Goal: Task Accomplishment & Management: Manage account settings

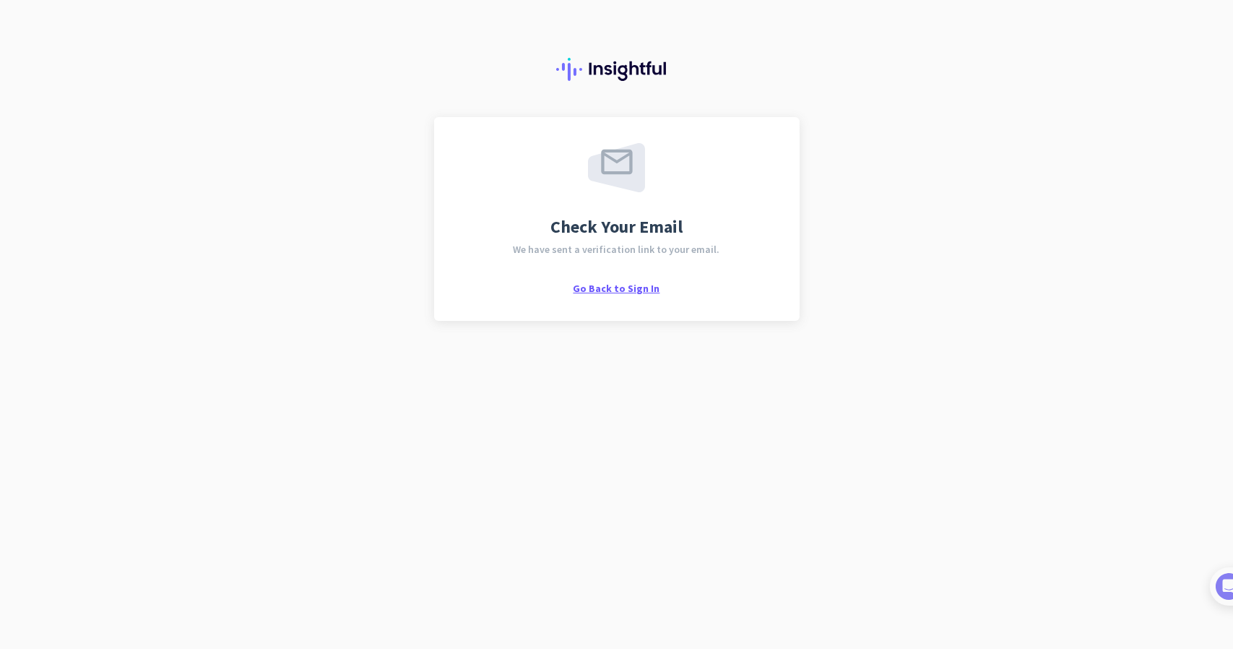
click at [635, 288] on span "Go Back to Sign In" at bounding box center [616, 288] width 87 height 13
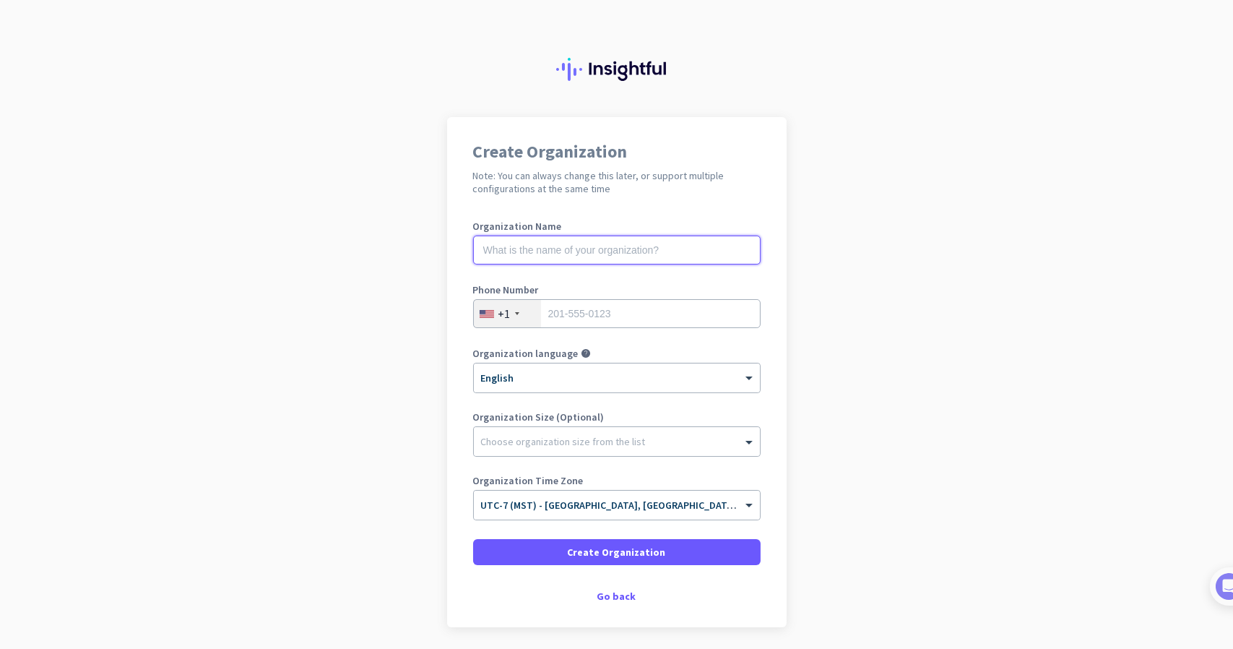
click at [558, 237] on input "text" at bounding box center [616, 249] width 287 height 29
type input "ARCHSOL"
type input "4802920156"
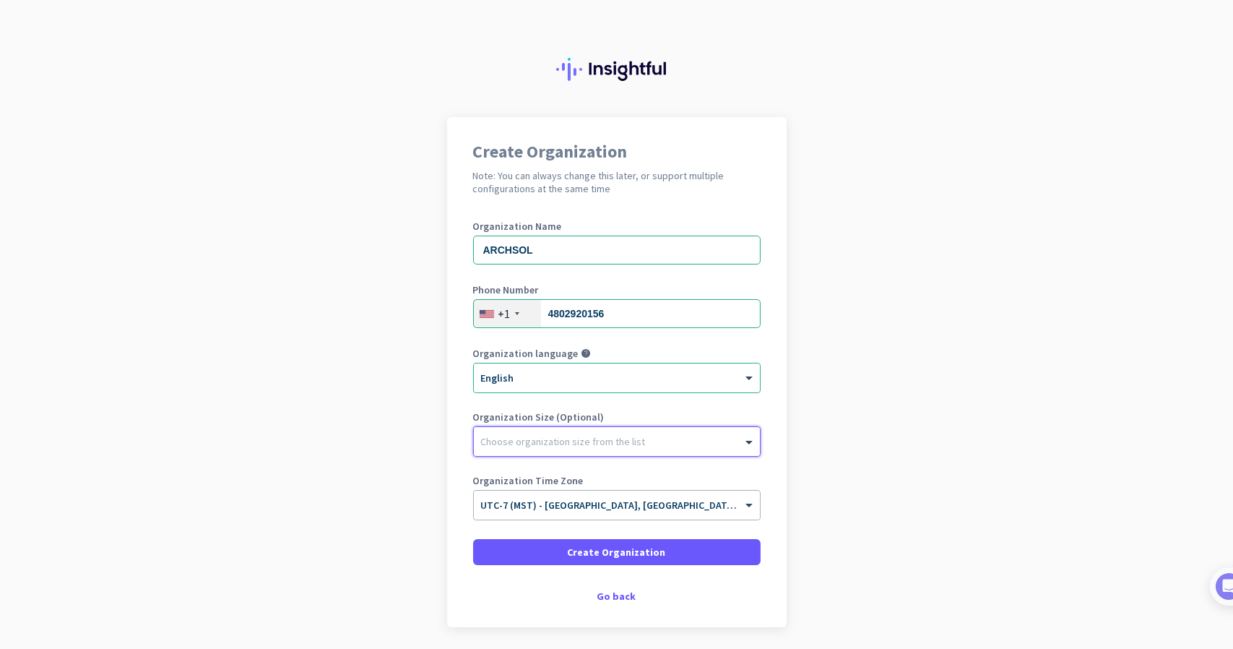
click at [517, 438] on div at bounding box center [617, 437] width 286 height 14
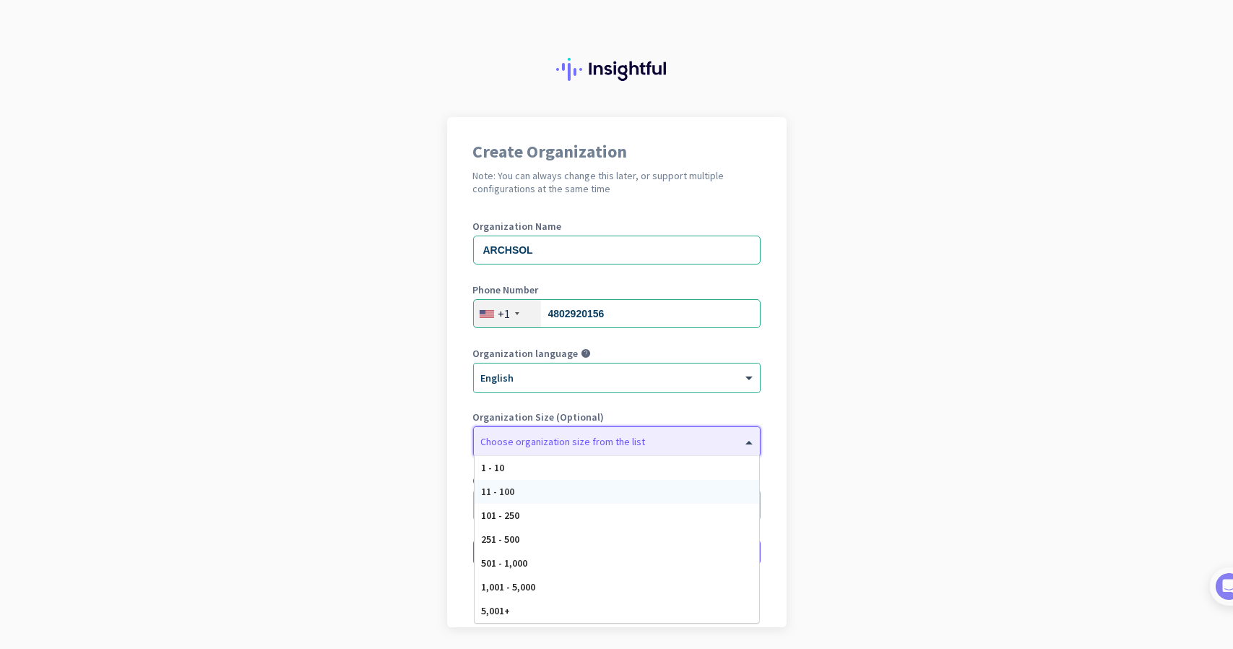
click at [503, 493] on span "11 - 100" at bounding box center [498, 491] width 33 height 13
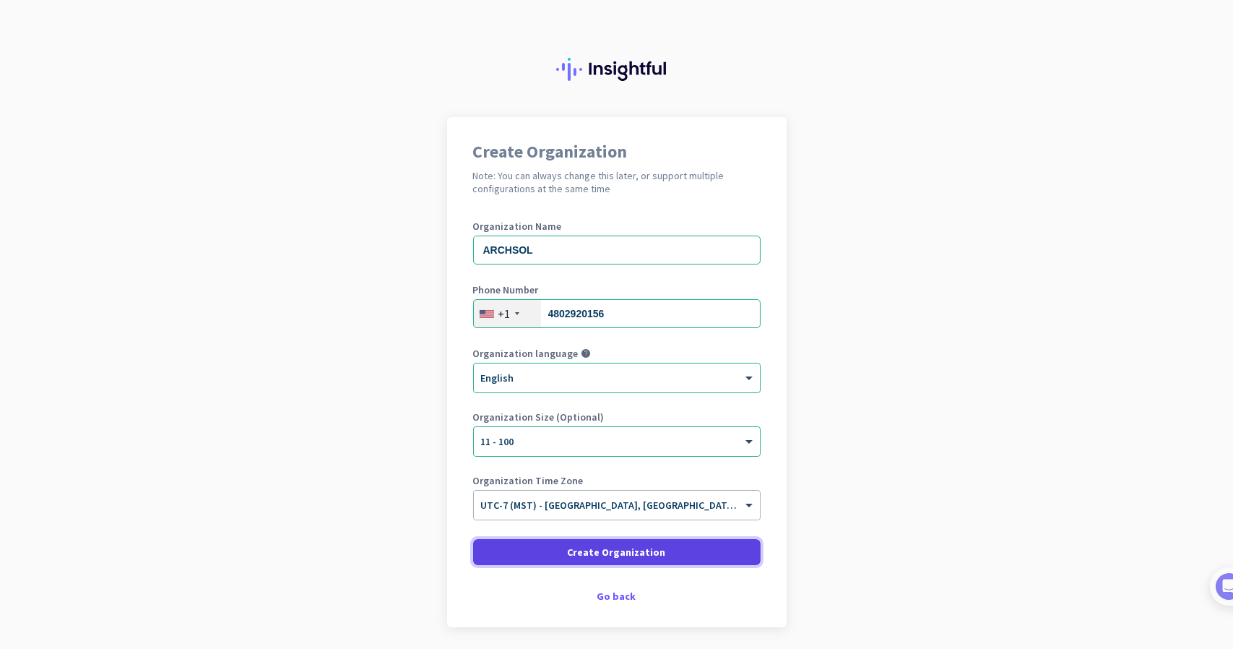
click at [552, 550] on span at bounding box center [616, 551] width 287 height 35
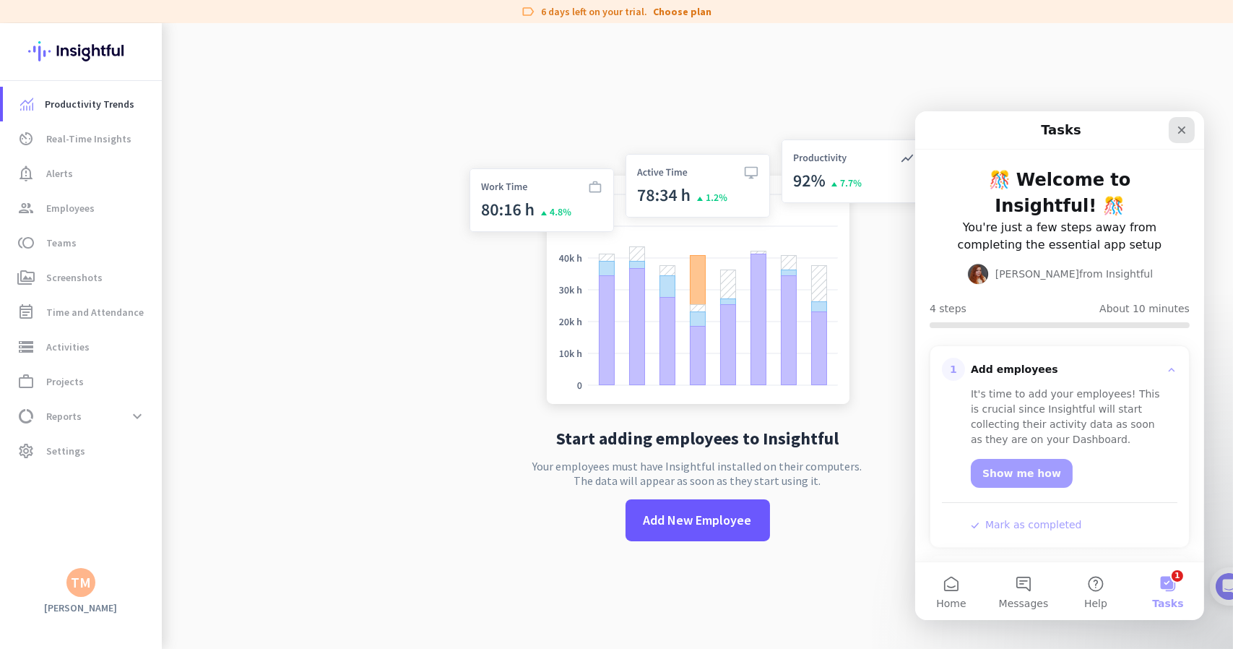
click at [1179, 130] on icon "Close" at bounding box center [1181, 129] width 12 height 12
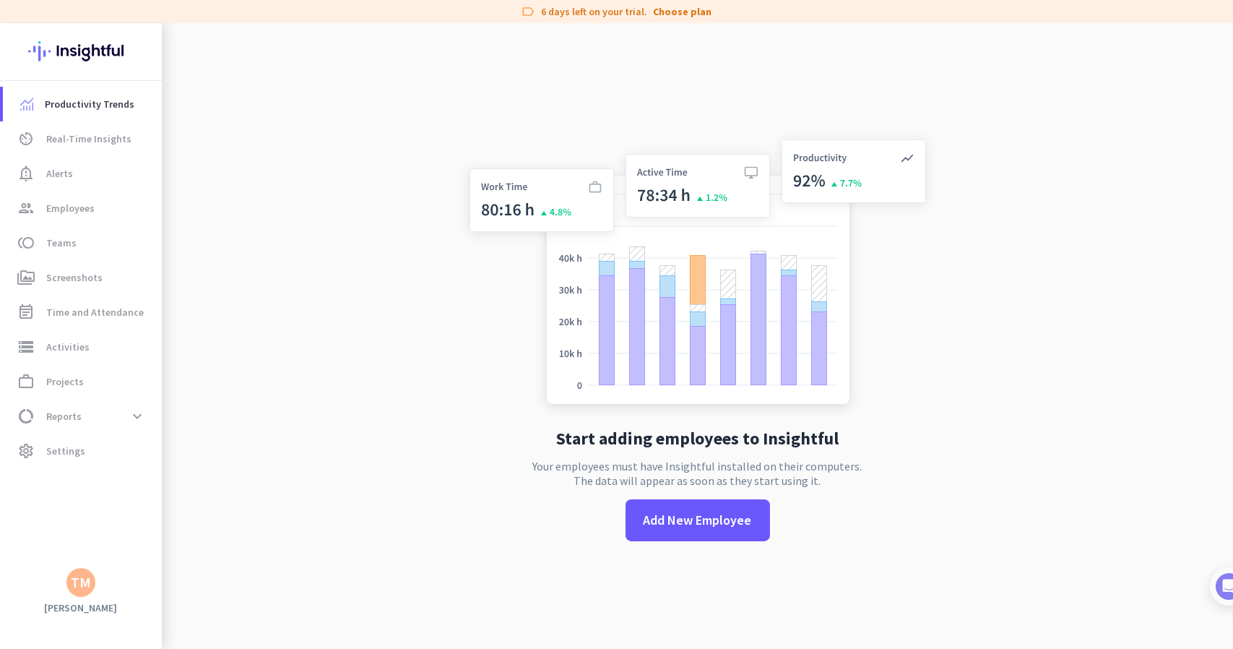
click at [81, 578] on div "TM" at bounding box center [81, 582] width 20 height 14
click at [127, 553] on span "Sign out" at bounding box center [157, 554] width 87 height 13
